Goal: Find specific page/section: Find specific page/section

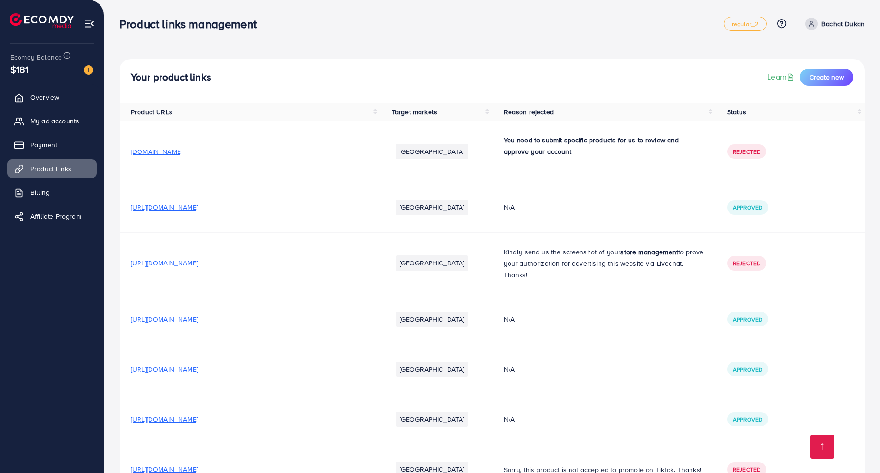
scroll to position [437, 0]
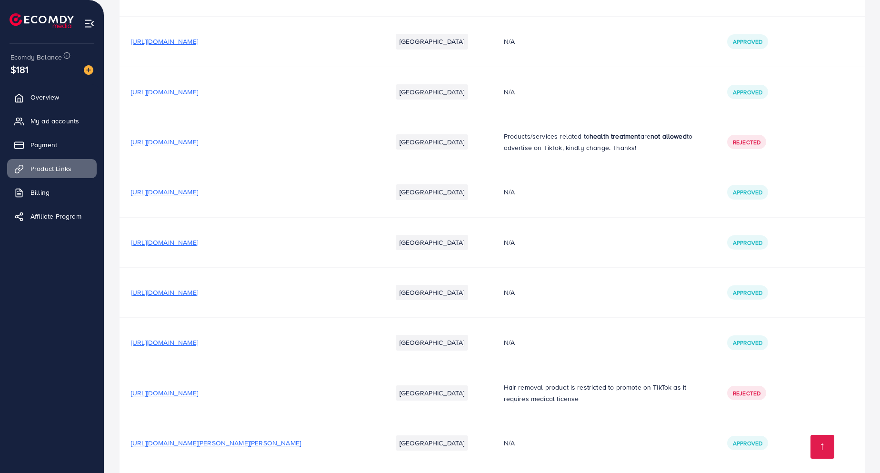
scroll to position [2561, 0]
